Goal: Task Accomplishment & Management: Use online tool/utility

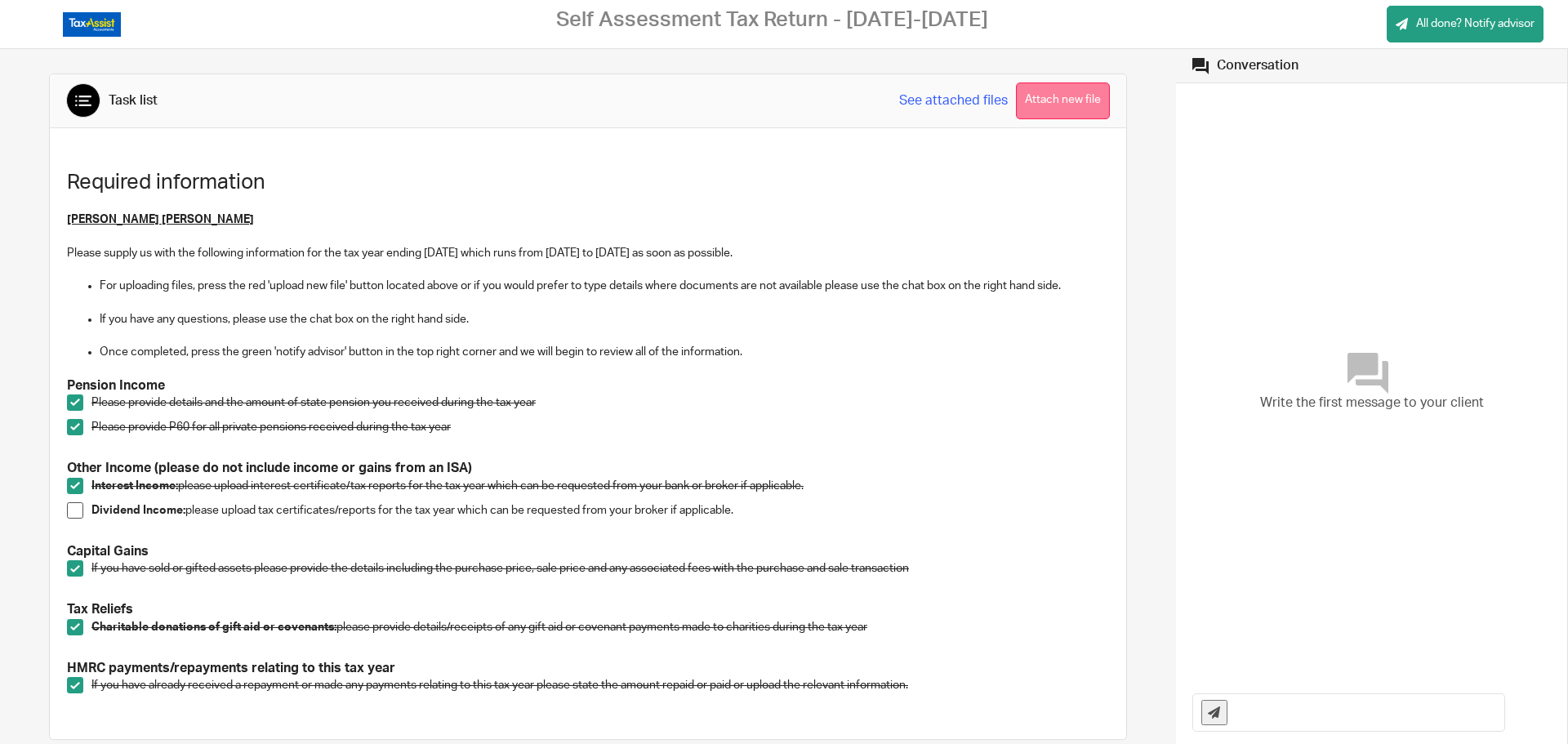
click at [1033, 99] on button "Attach new file" at bounding box center [1063, 101] width 94 height 37
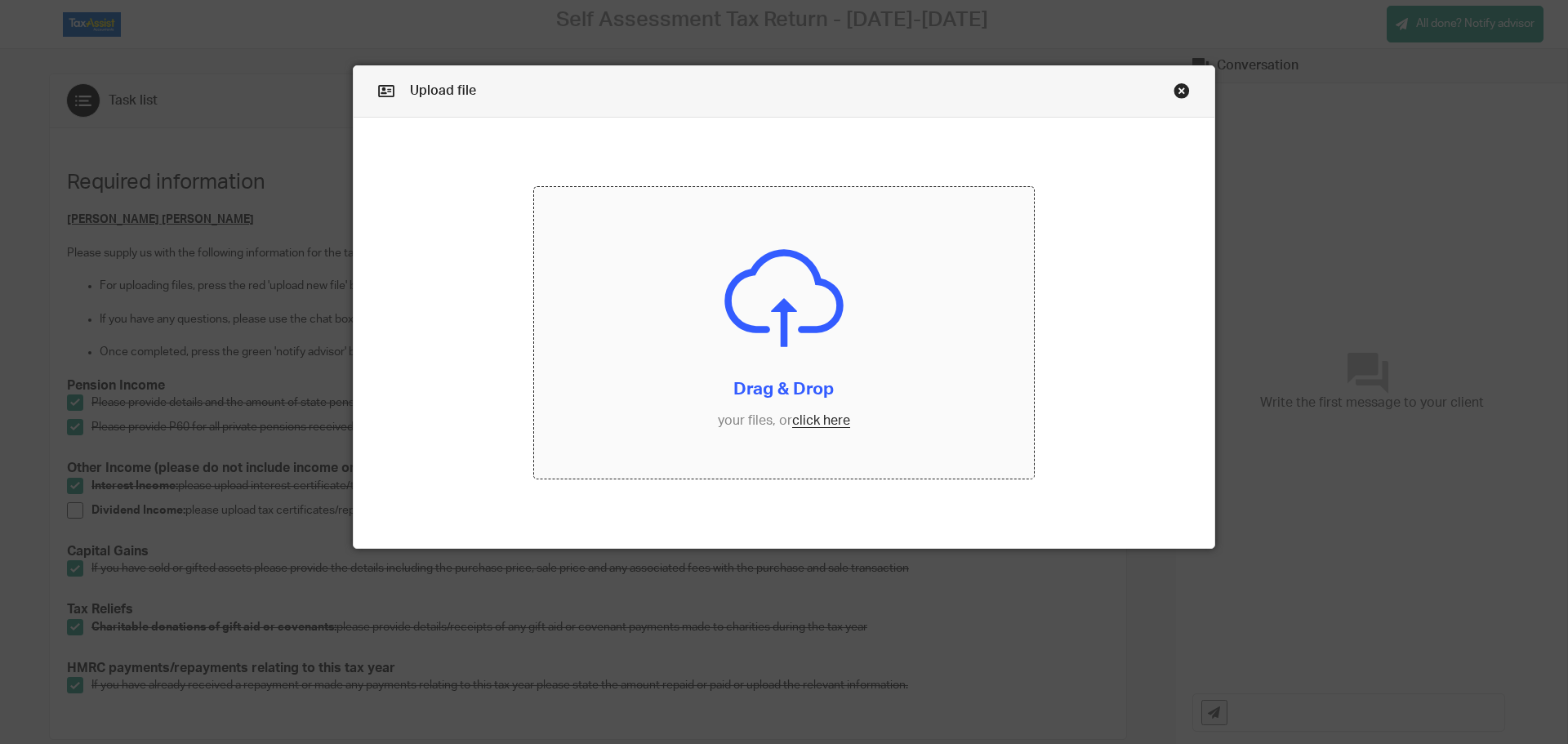
click at [810, 422] on input "file" at bounding box center [784, 332] width 501 height 292
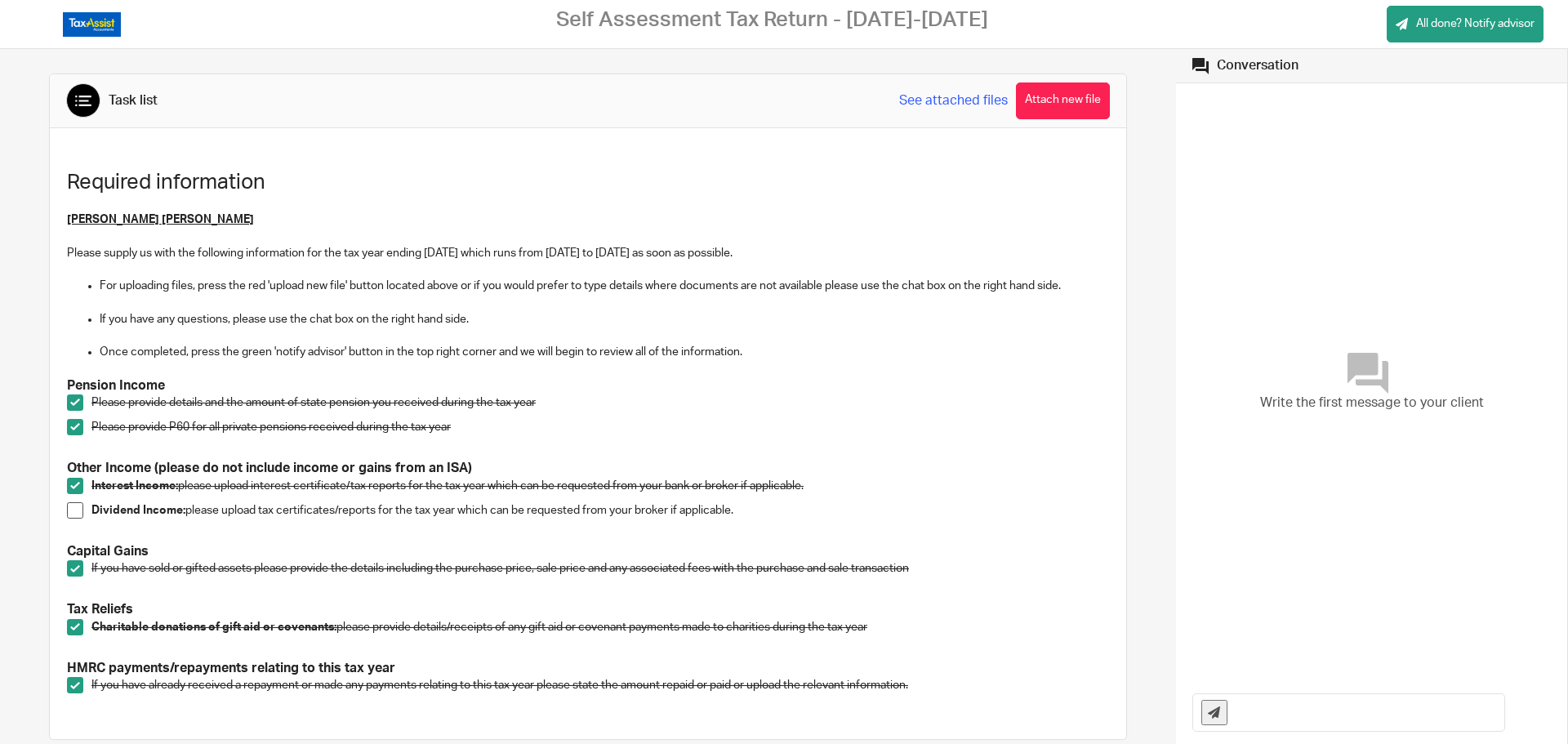
click at [76, 509] on span at bounding box center [75, 510] width 16 height 16
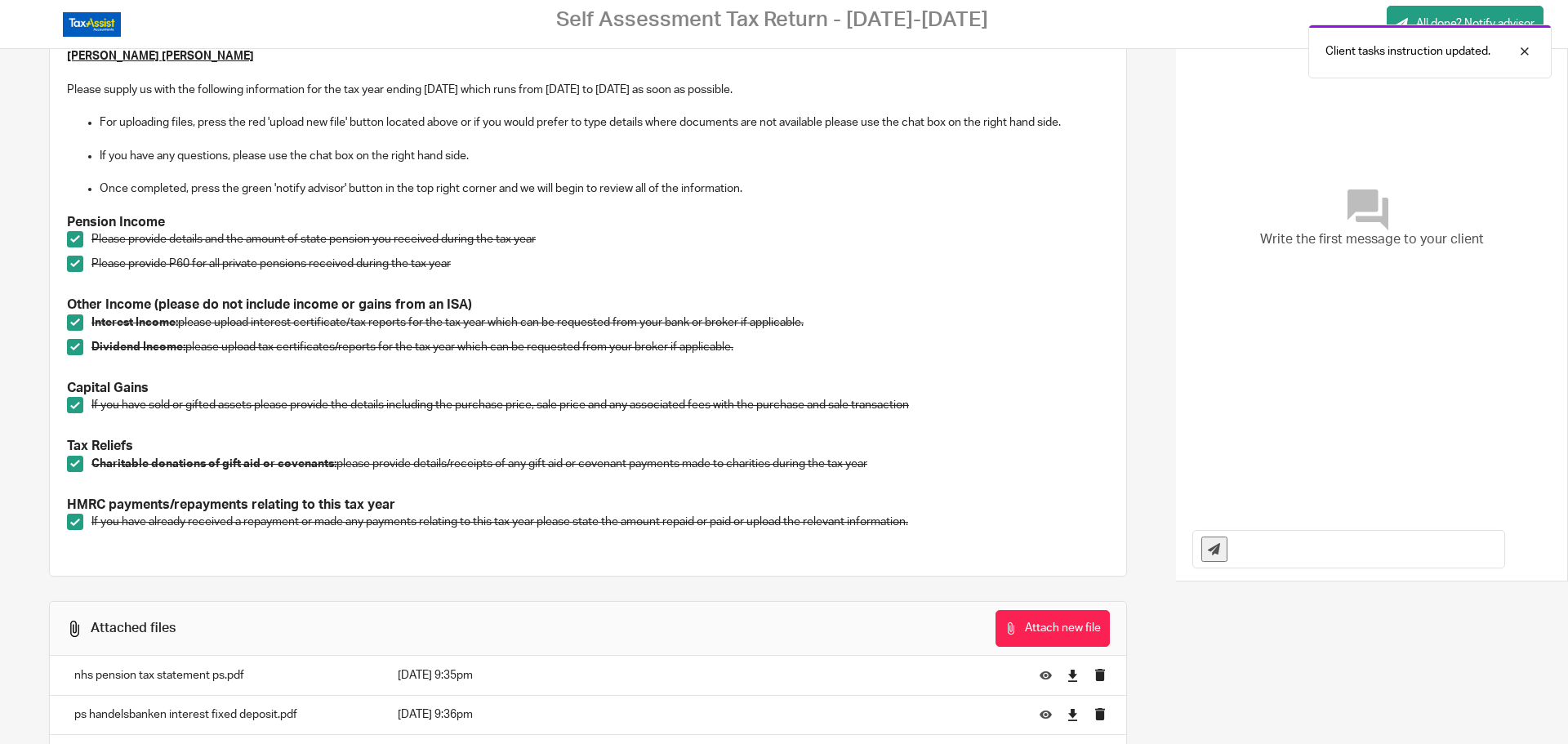
click at [1260, 555] on input "text" at bounding box center [1369, 550] width 268 height 37
type input "w"
type input "W"
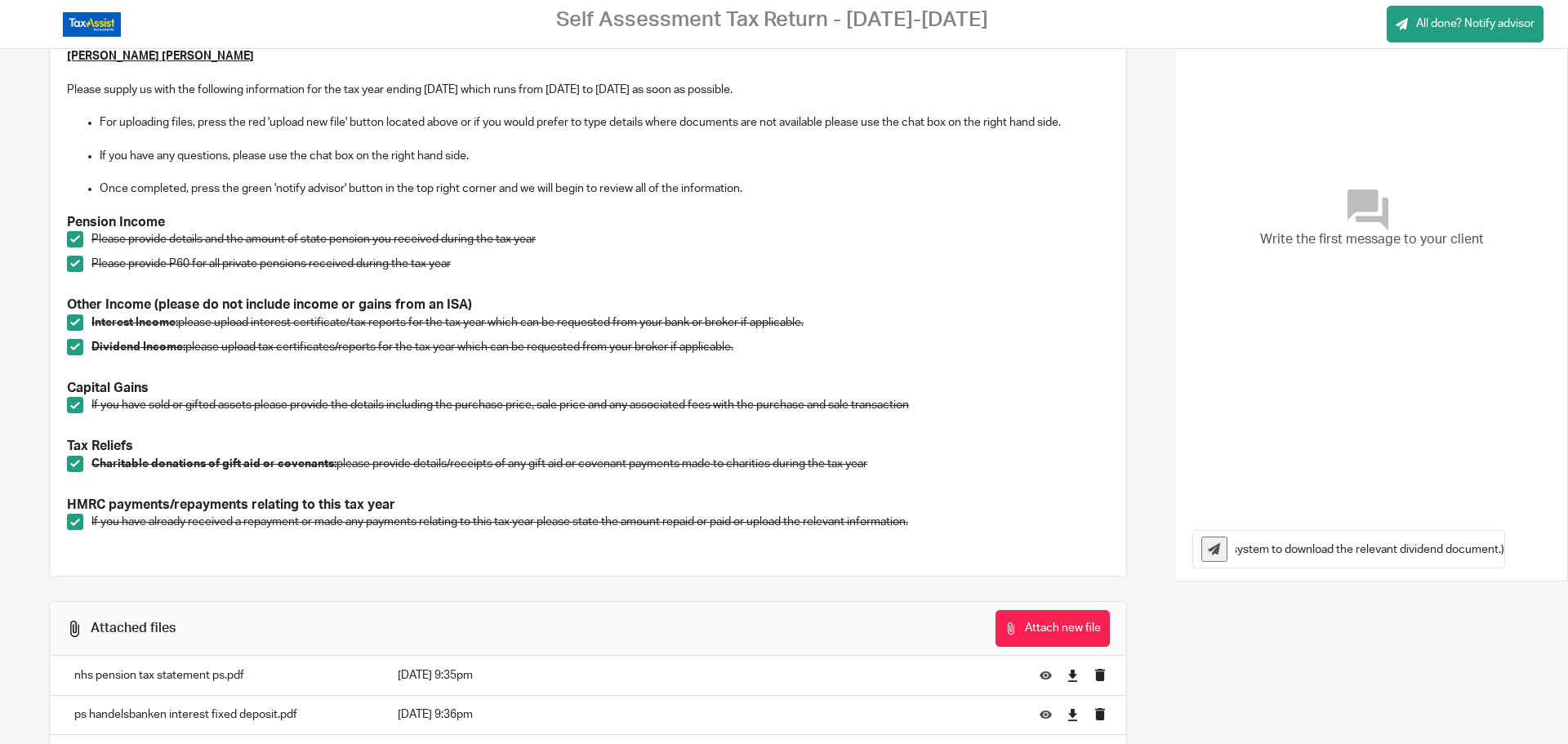
scroll to position [0, 1010]
type input "Apologies for the hand-written information on share dividends. As it is such a …"
click at [1208, 548] on icon at bounding box center [1214, 549] width 13 height 13
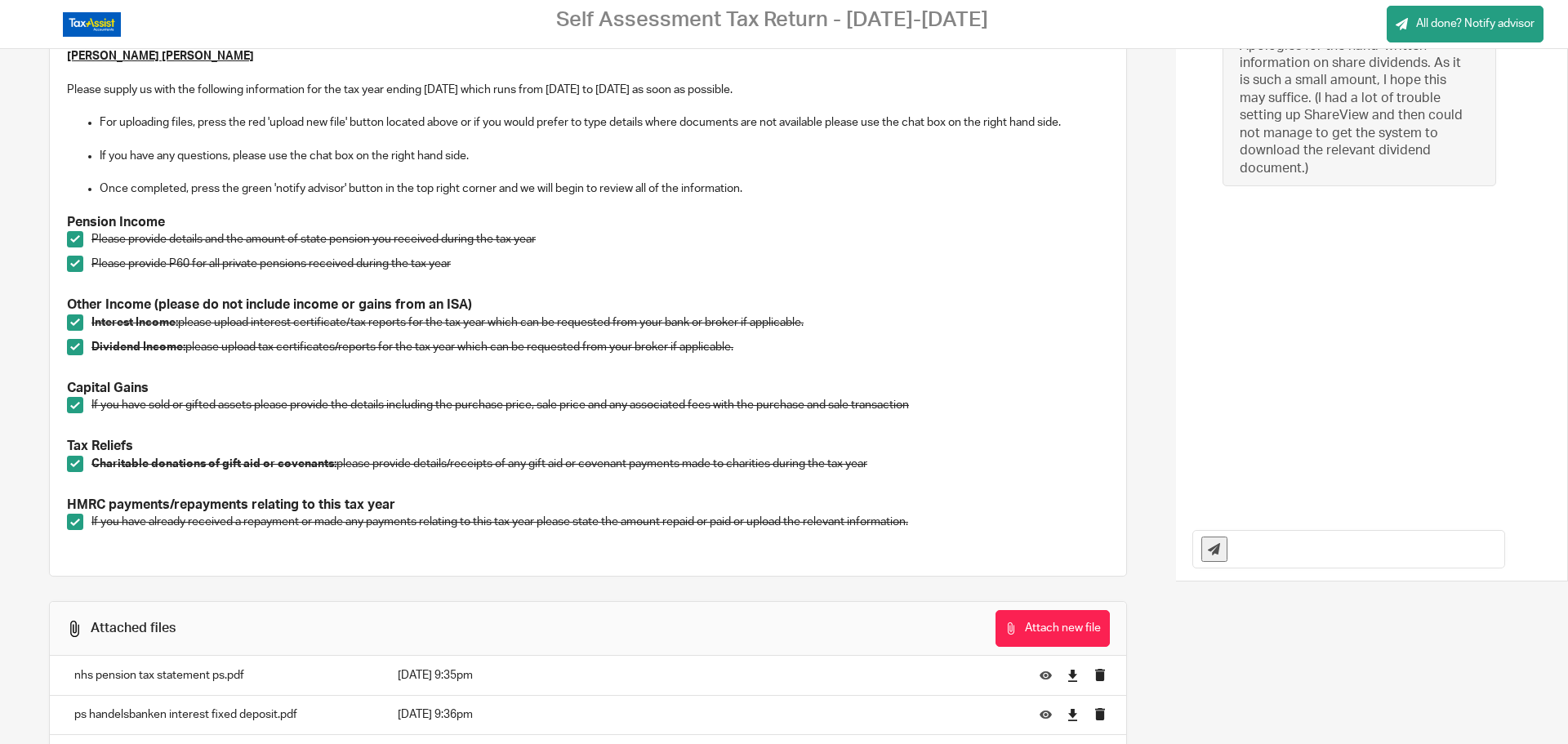
scroll to position [0, 0]
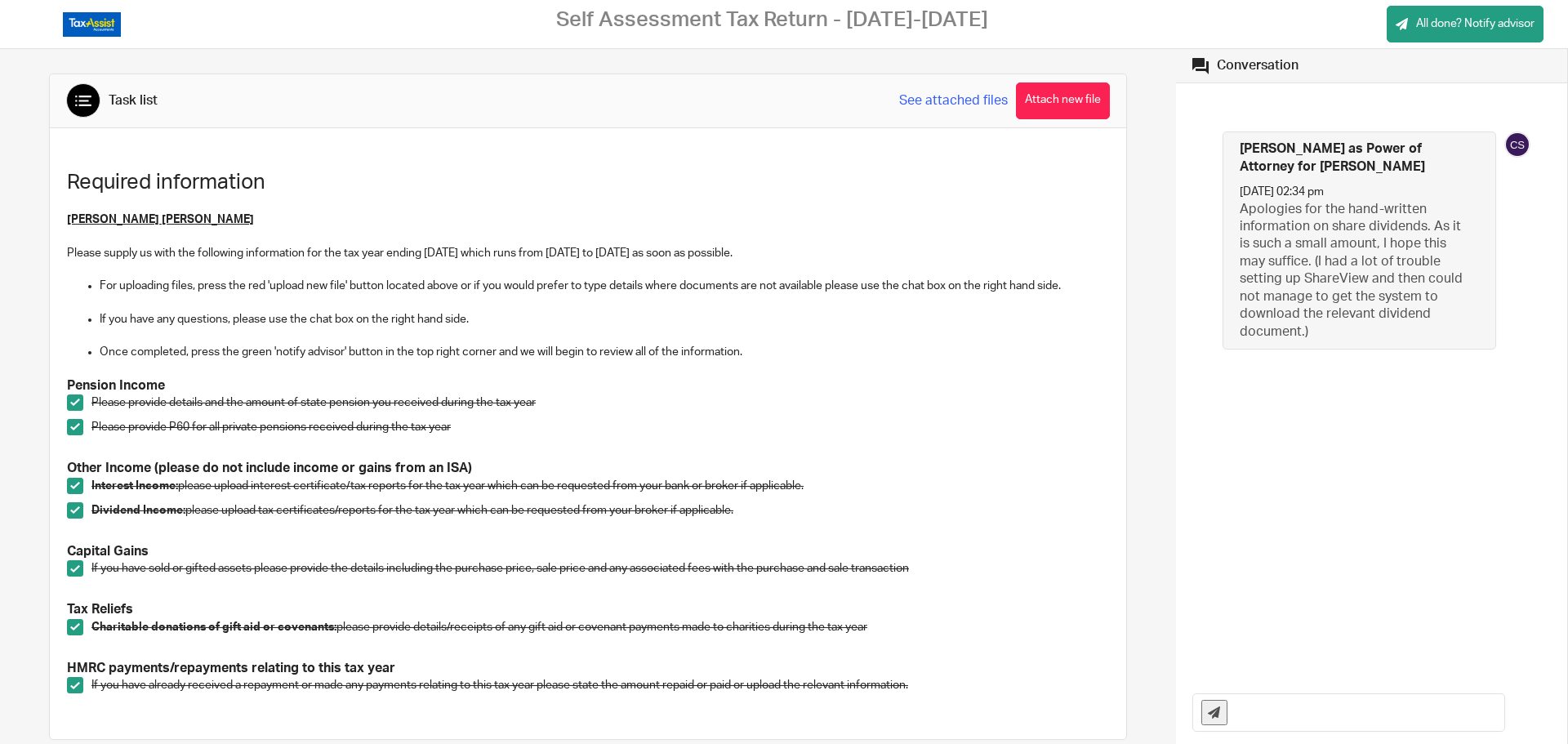
click at [1236, 715] on input "text" at bounding box center [1369, 713] width 268 height 37
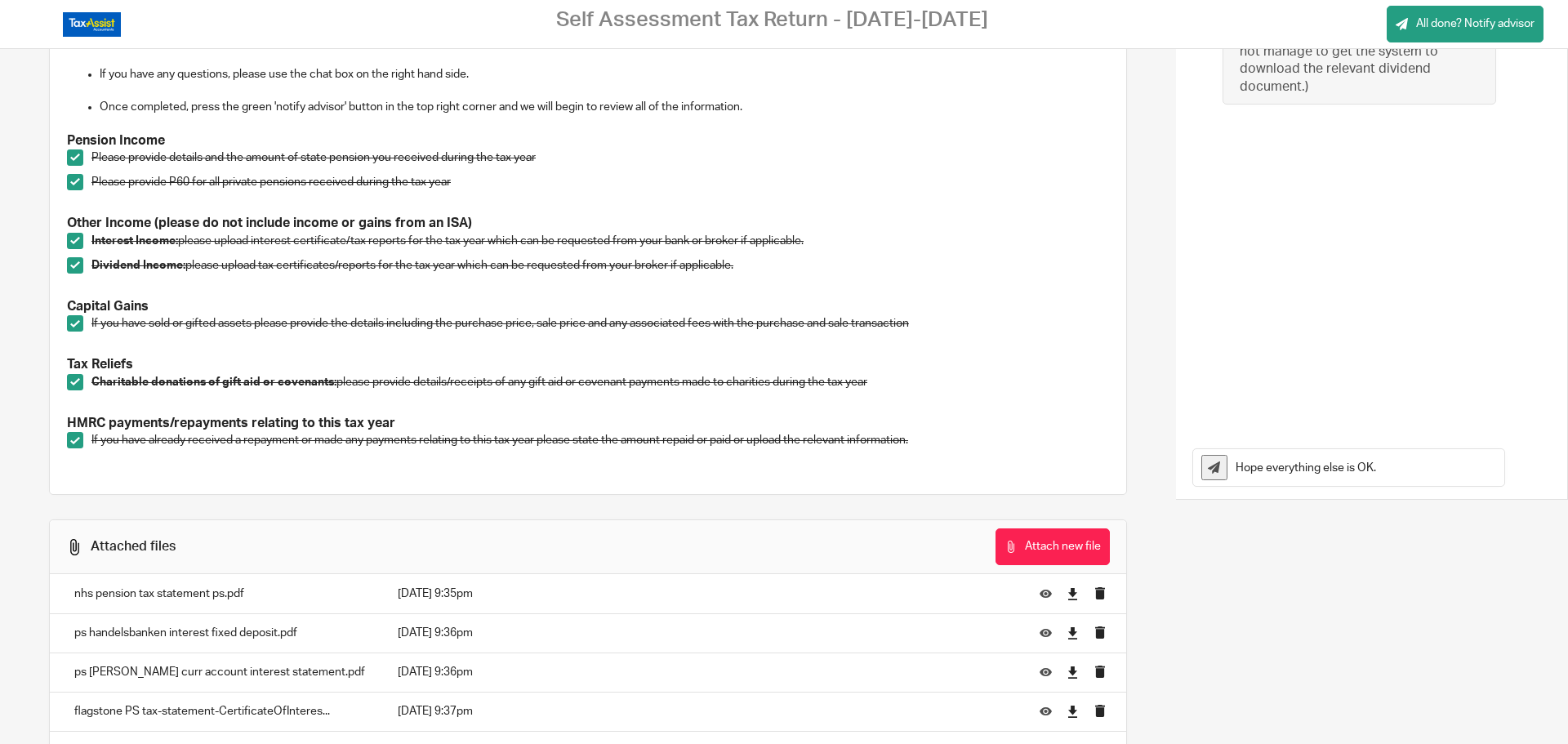
scroll to position [82, 0]
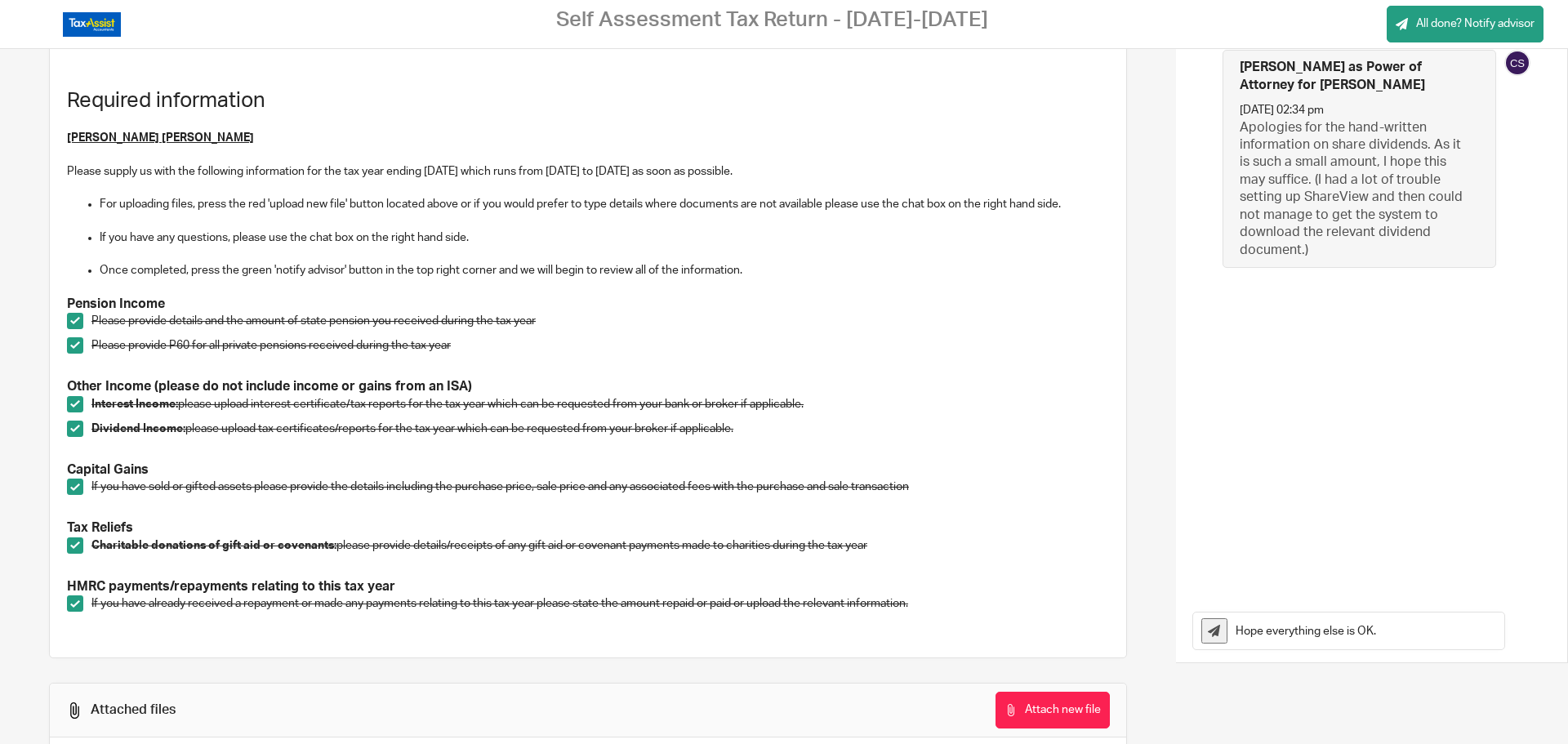
type input "Hope everything else is OK."
click at [1209, 630] on icon at bounding box center [1214, 630] width 13 height 13
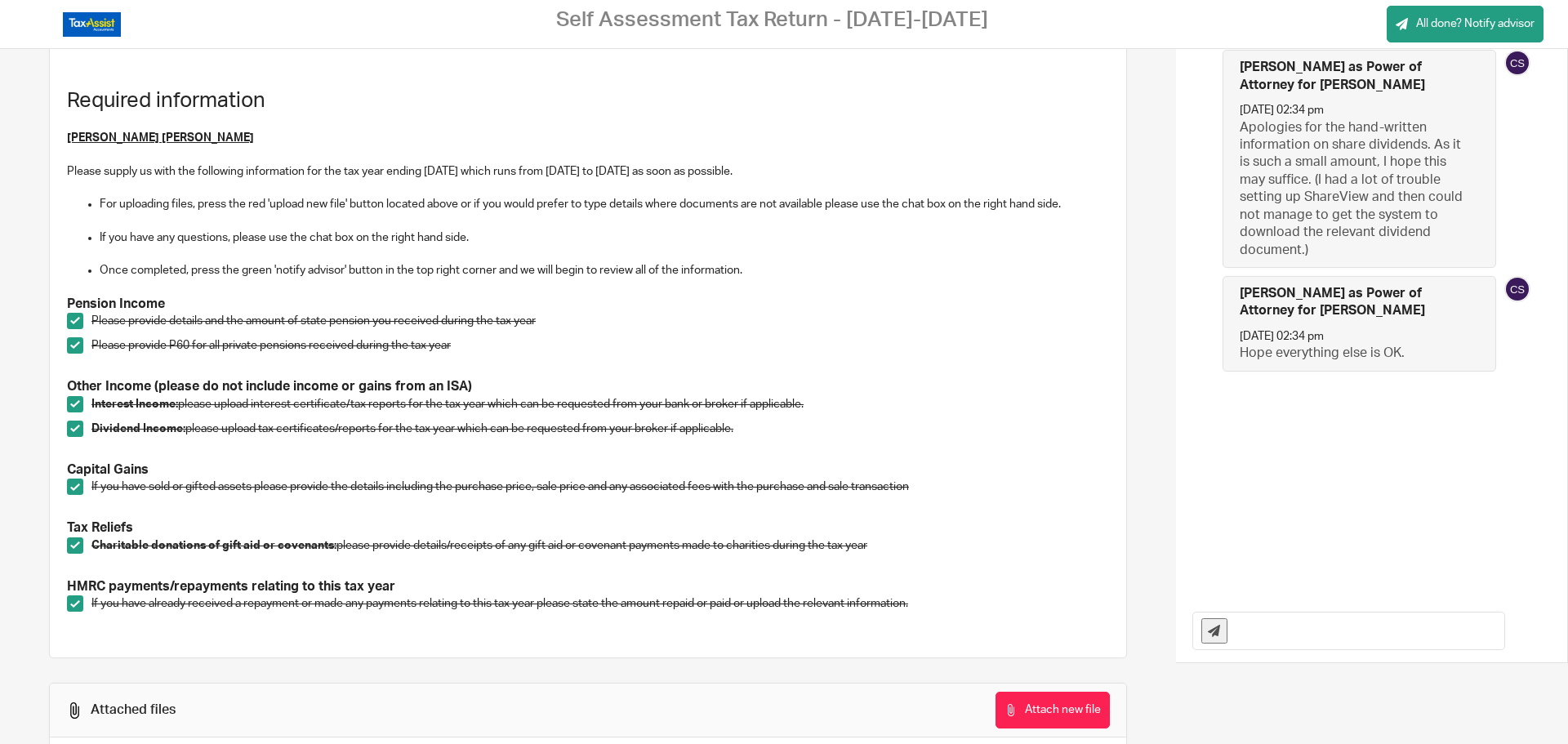
click at [1208, 632] on icon at bounding box center [1214, 630] width 13 height 13
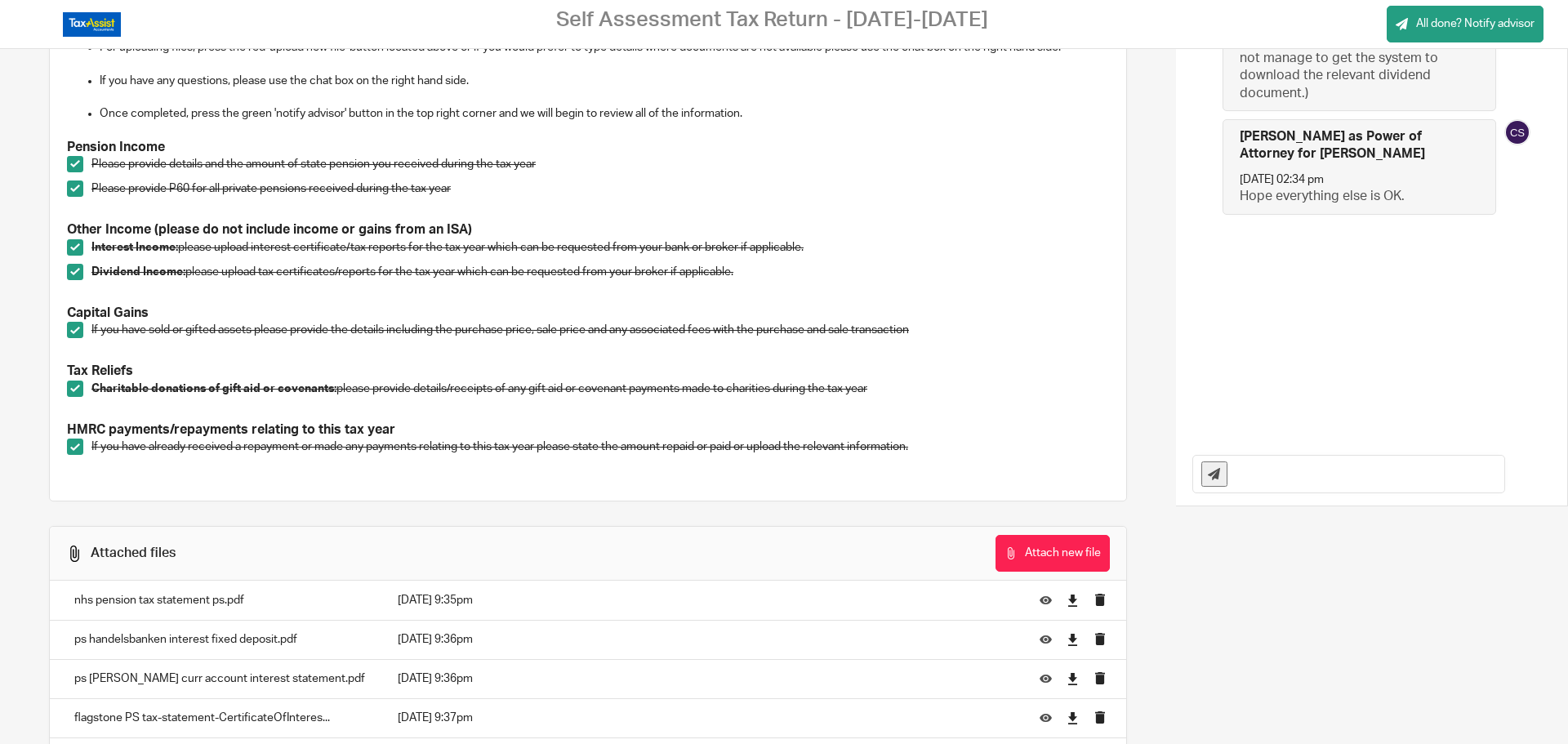
scroll to position [0, 0]
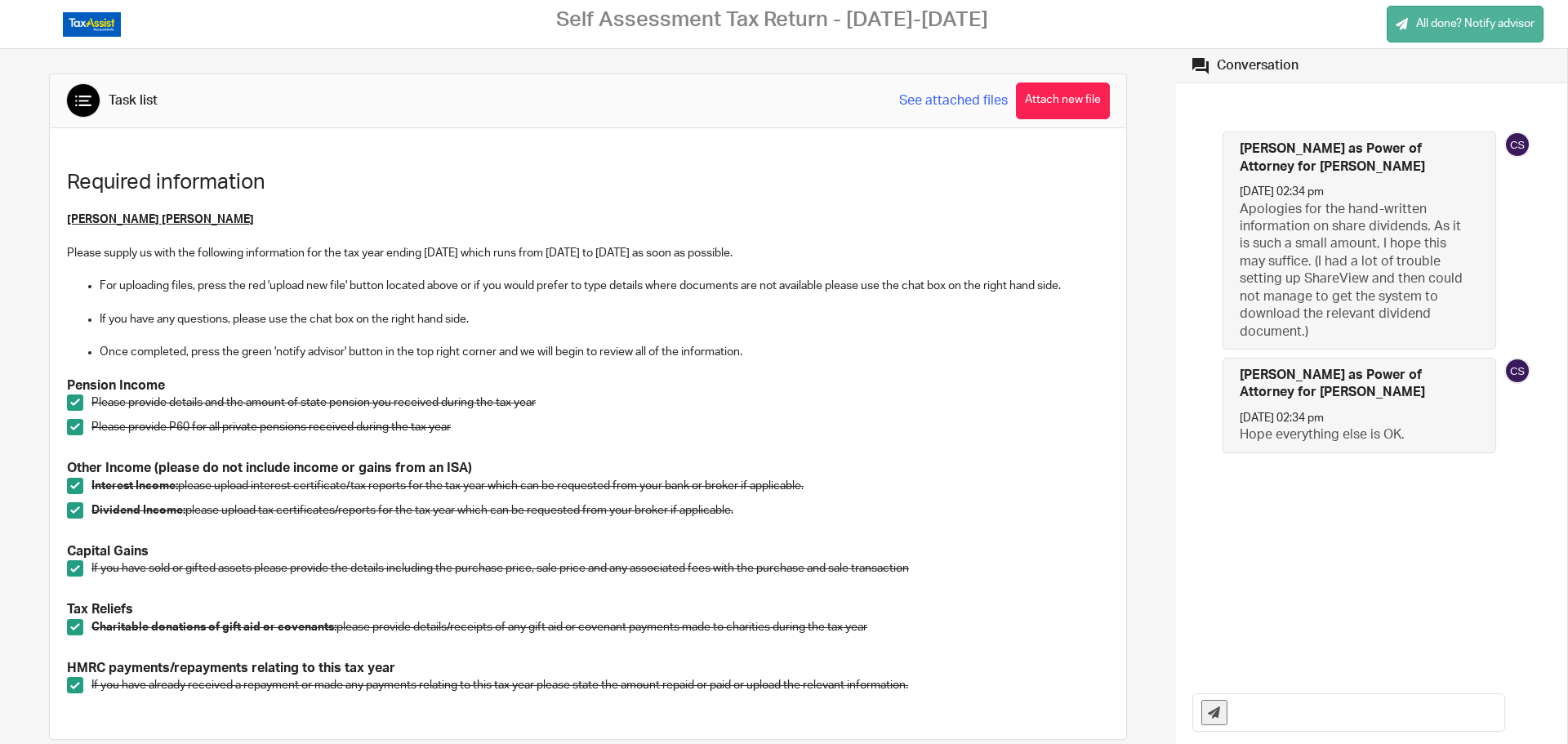
click at [1448, 20] on span "All done? Notify advisor" at bounding box center [1475, 23] width 119 height 16
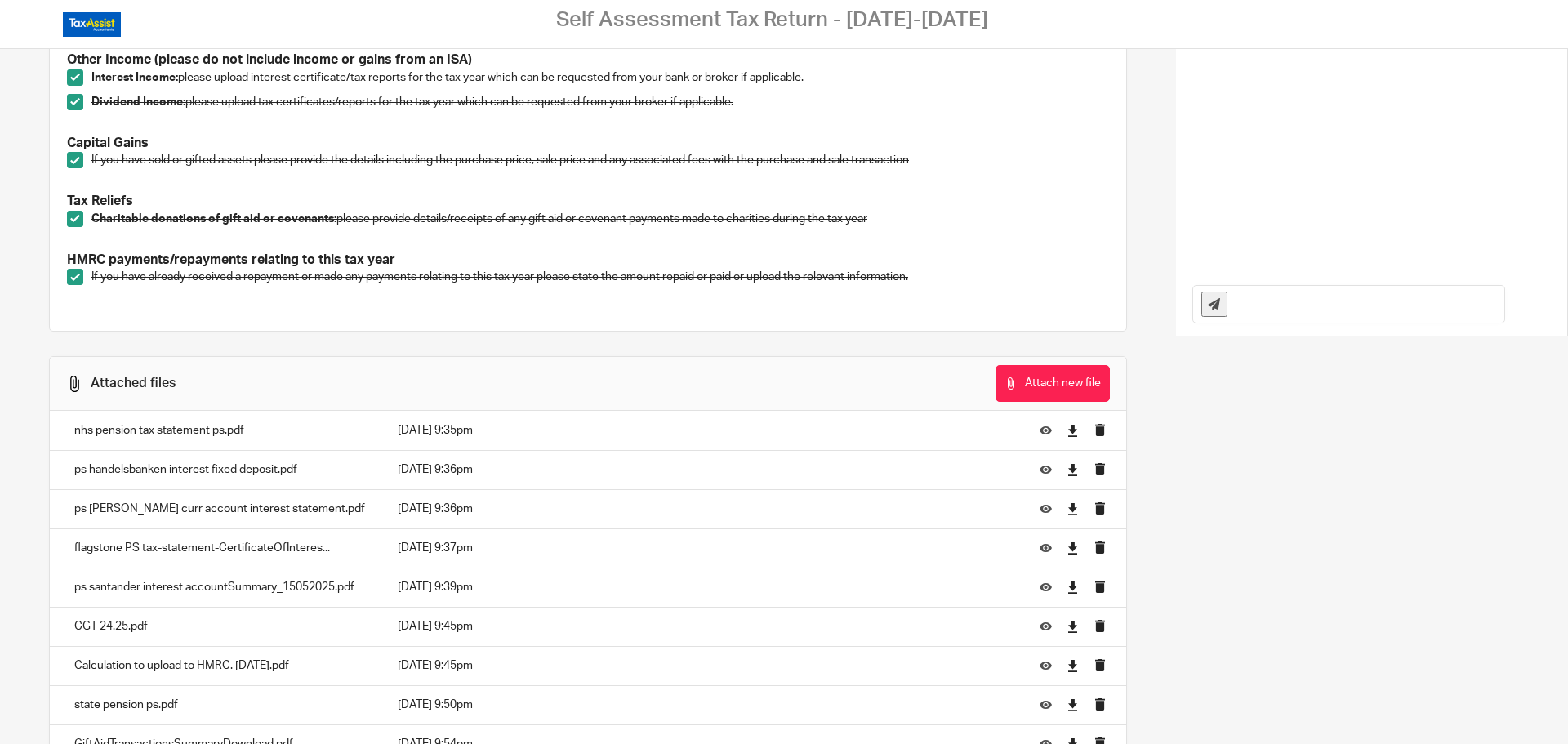
scroll to position [565, 0]
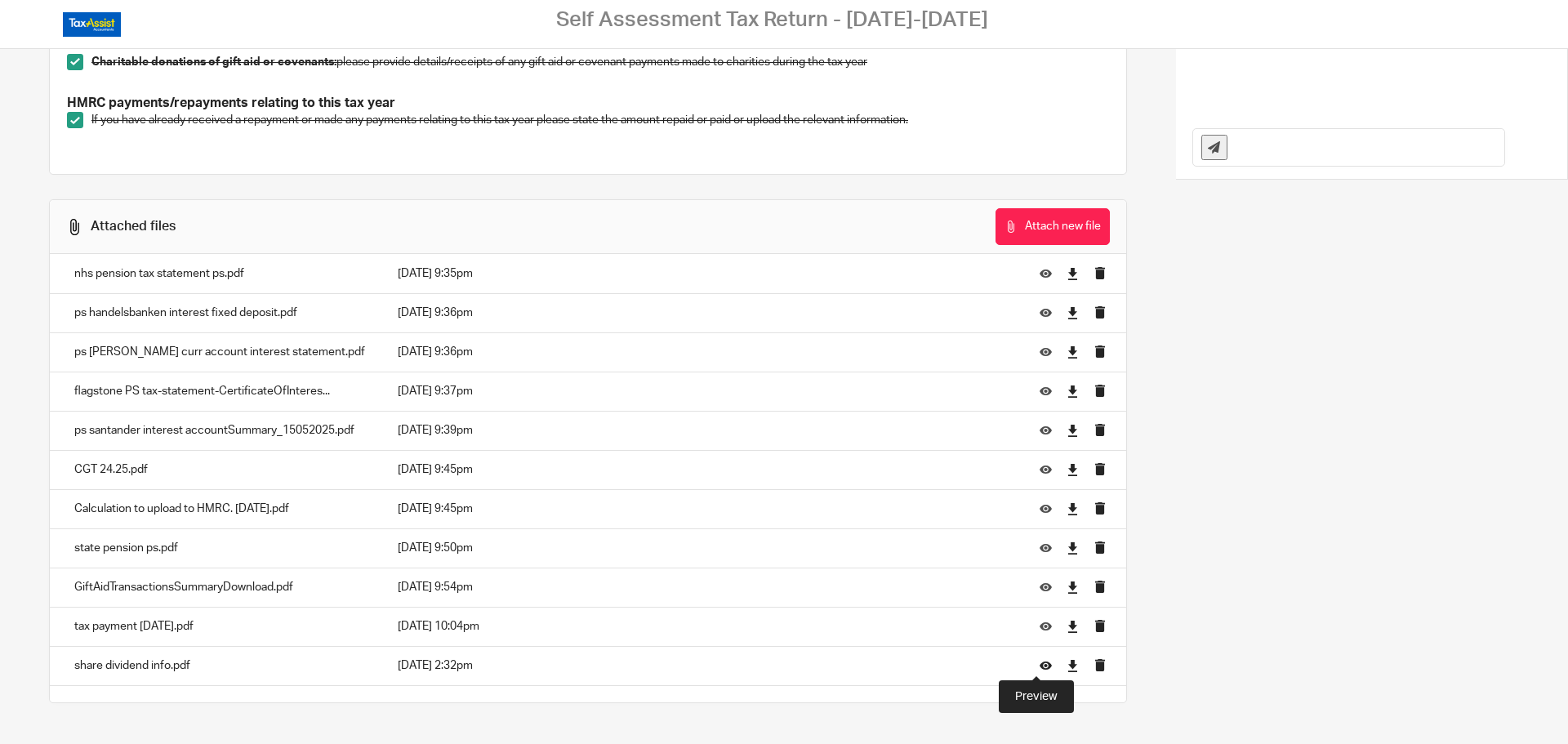
click at [1039, 669] on icon at bounding box center [1045, 666] width 13 height 13
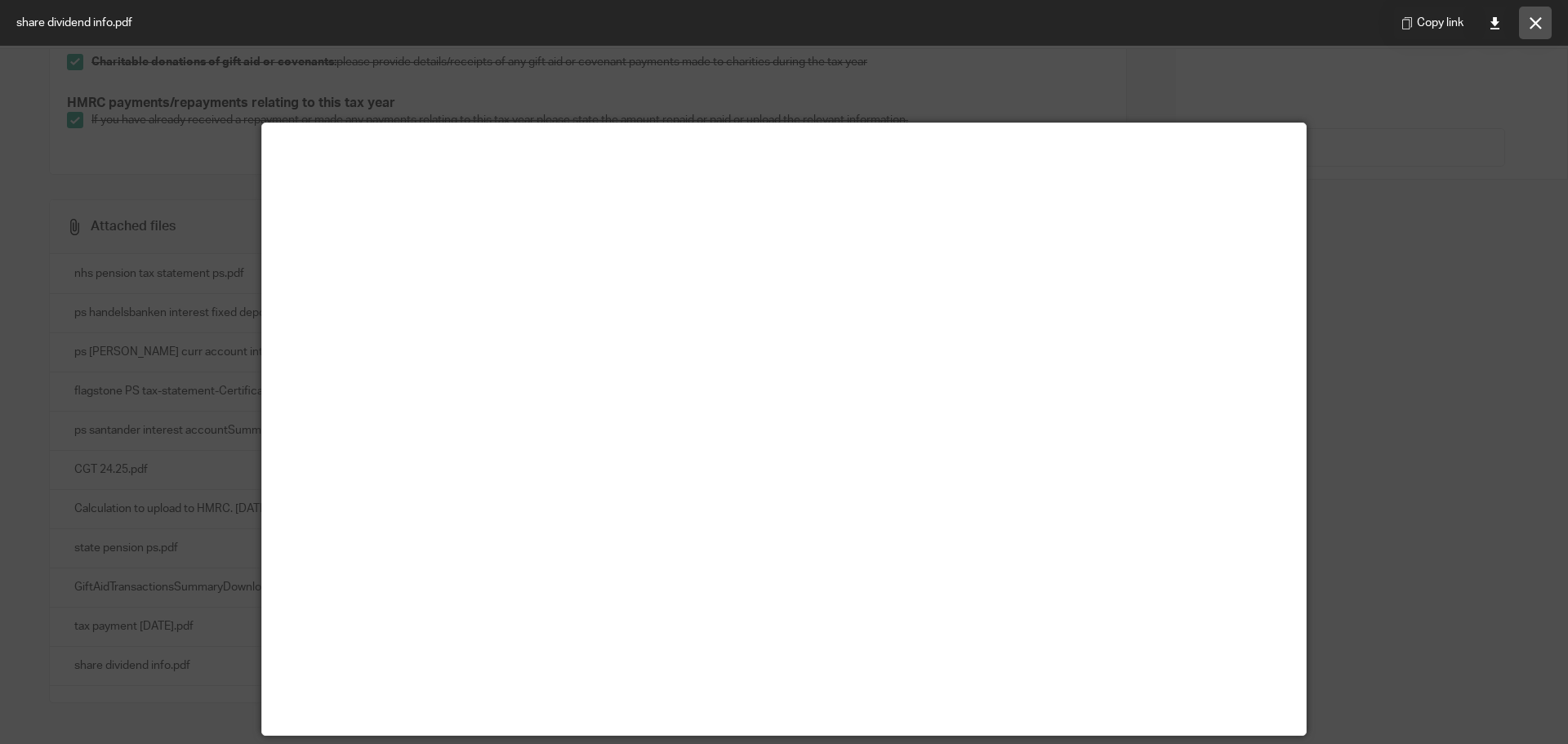
click at [1534, 18] on icon at bounding box center [1535, 23] width 13 height 13
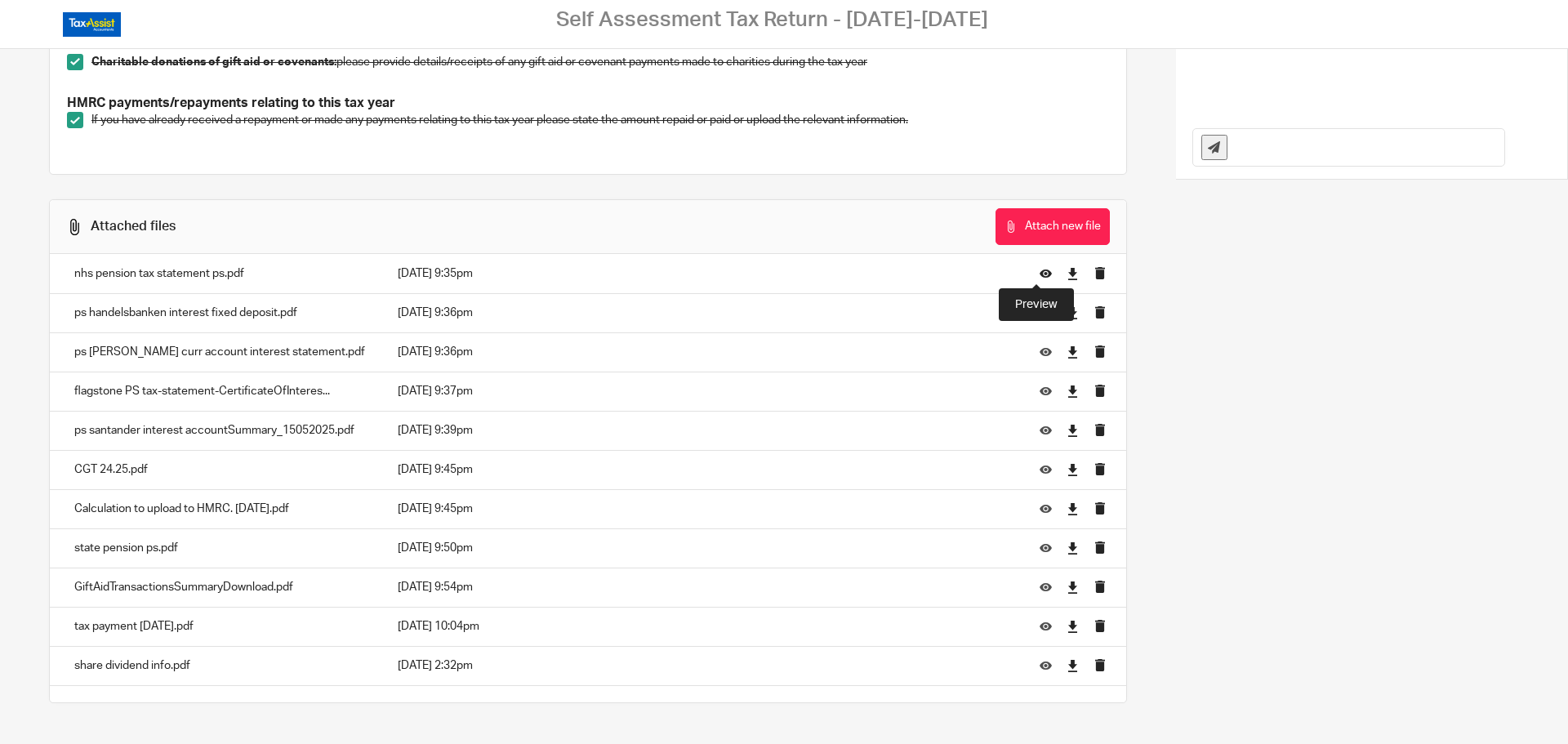
click at [1040, 272] on icon at bounding box center [1045, 274] width 13 height 13
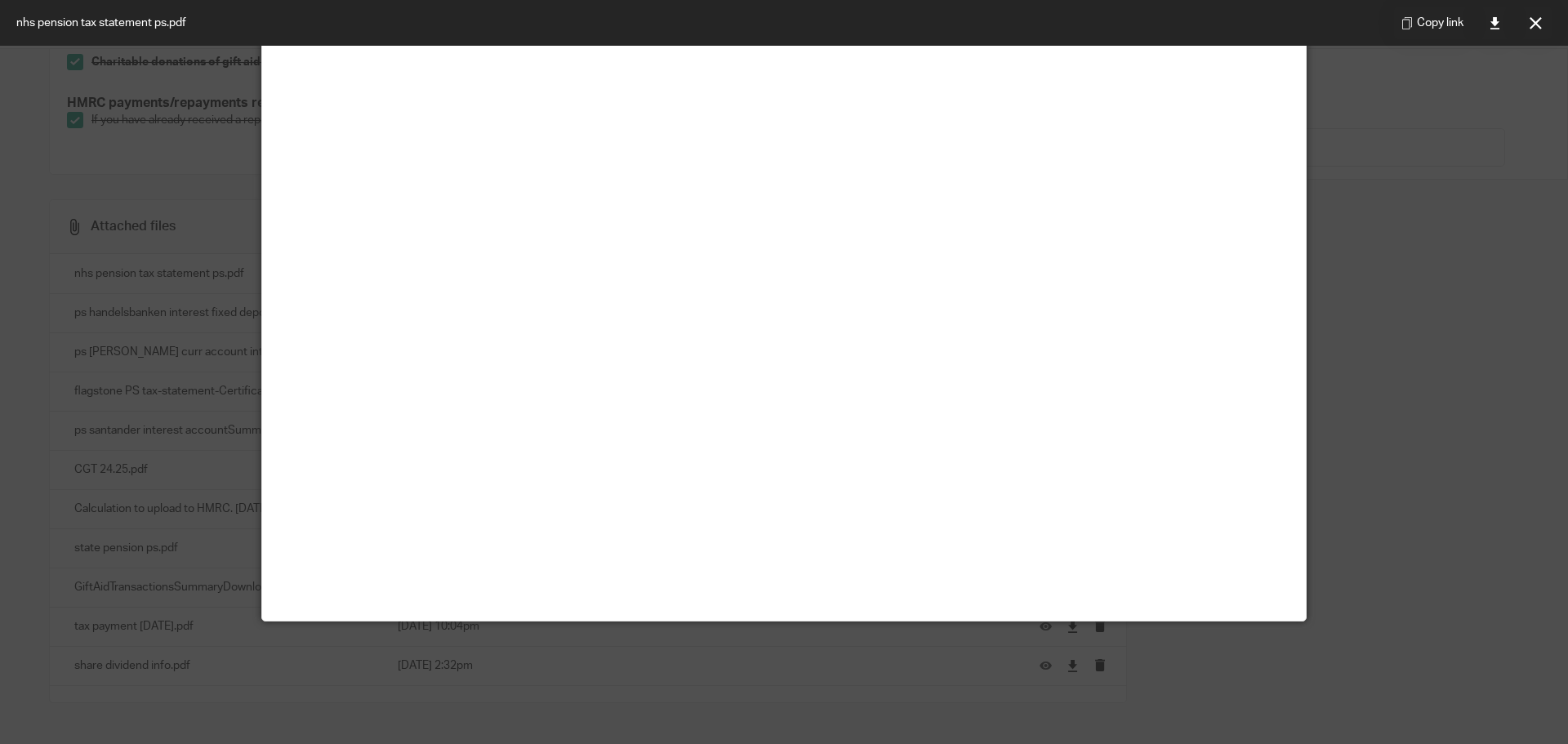
scroll to position [0, 0]
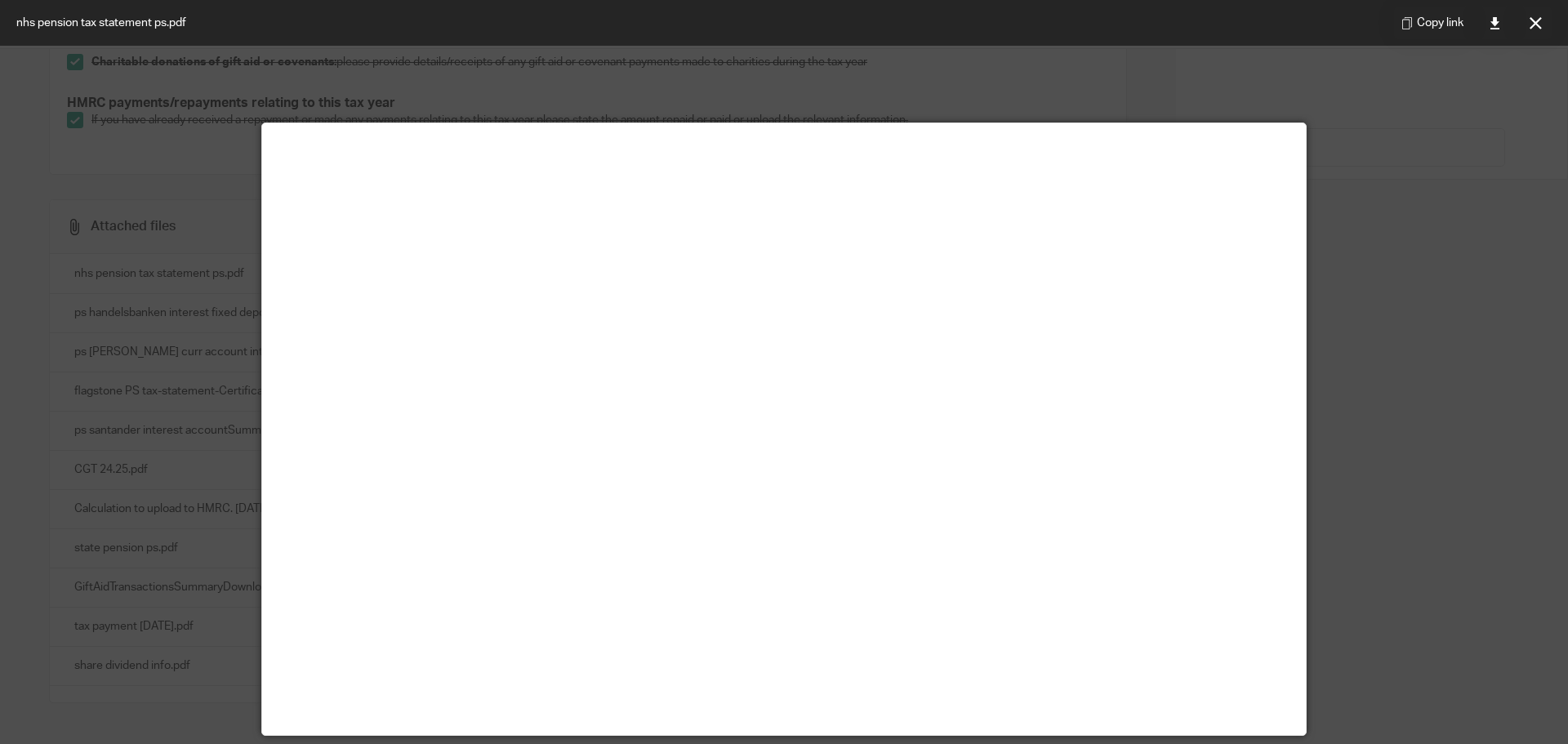
click at [1536, 19] on icon at bounding box center [1535, 23] width 13 height 13
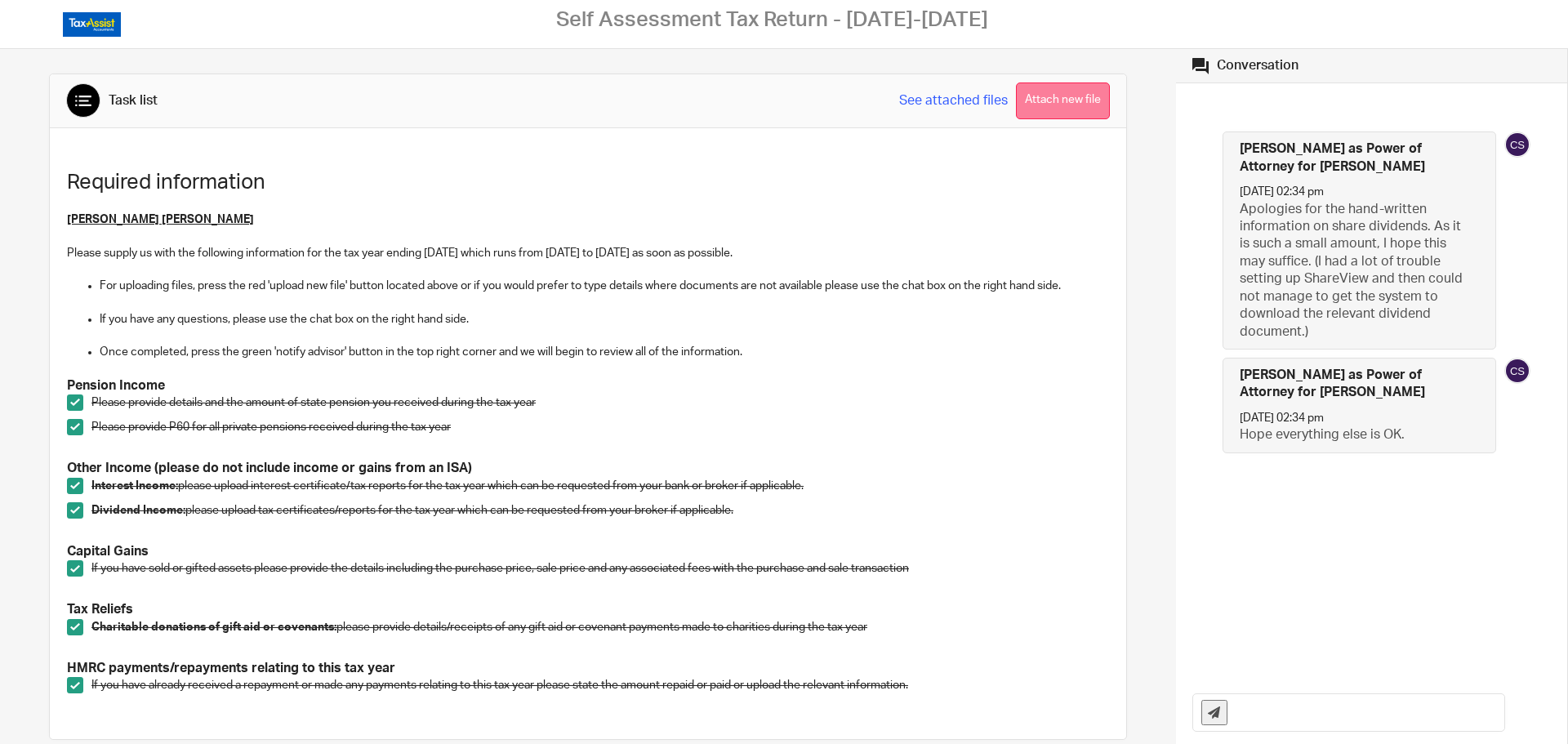
click at [1040, 104] on button "Attach new file" at bounding box center [1063, 101] width 94 height 37
